Goal: Navigation & Orientation: Find specific page/section

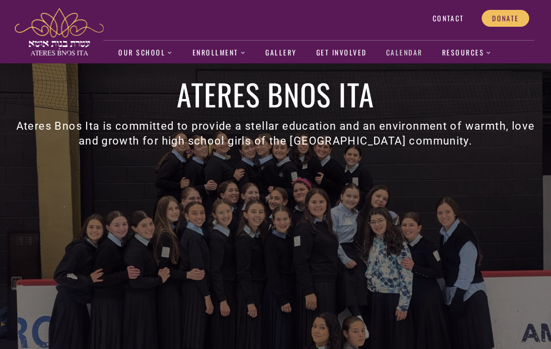
click at [395, 52] on link "Calendar" at bounding box center [404, 53] width 37 height 23
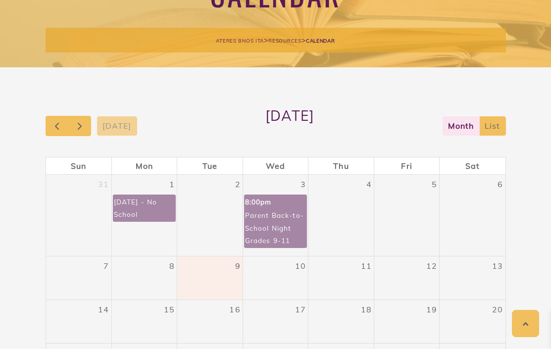
scroll to position [236, 0]
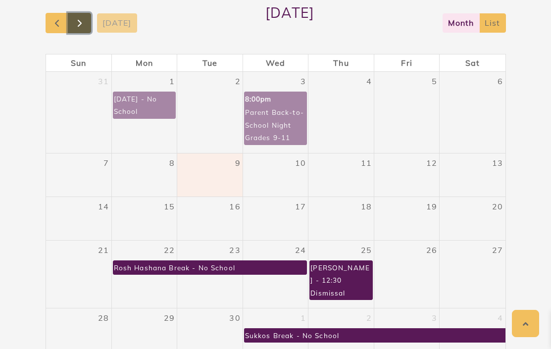
click at [78, 23] on span "button" at bounding box center [80, 23] width 12 height 12
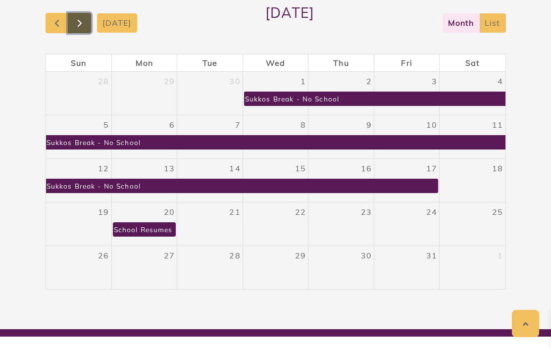
click at [78, 23] on span "button" at bounding box center [80, 23] width 12 height 12
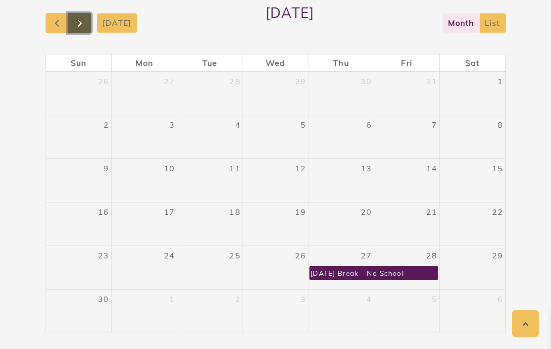
click at [78, 23] on span "button" at bounding box center [80, 23] width 12 height 12
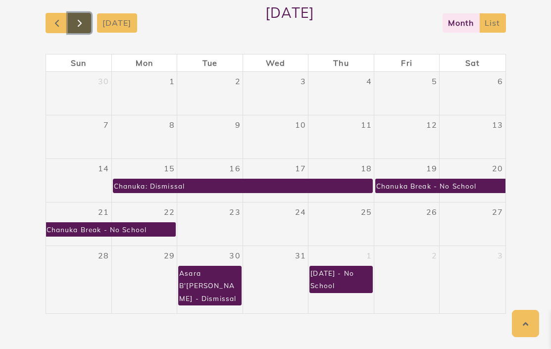
click at [78, 23] on span "button" at bounding box center [80, 23] width 12 height 12
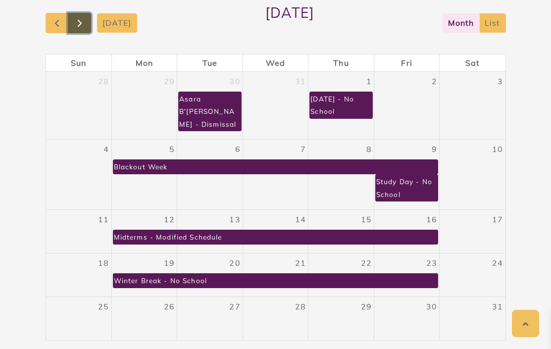
click at [78, 23] on span "button" at bounding box center [80, 23] width 12 height 12
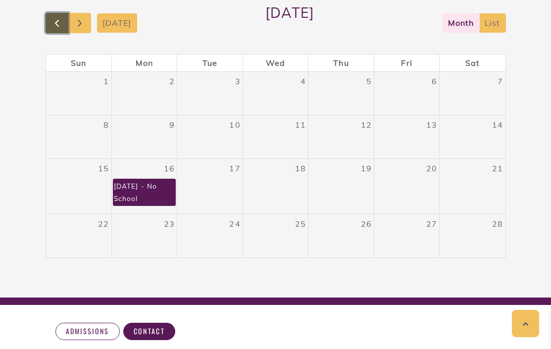
click at [48, 24] on button "button" at bounding box center [57, 23] width 23 height 20
